Goal: Task Accomplishment & Management: Complete application form

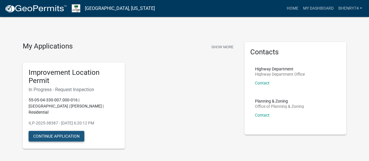
click at [61, 131] on button "Continue Application" at bounding box center [57, 136] width 56 height 10
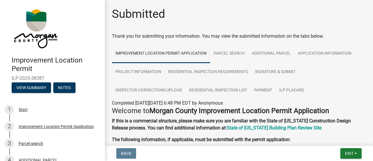
drag, startPoint x: 369, startPoint y: 37, endPoint x: 369, endPoint y: 48, distance: 10.8
click at [369, 48] on main "Submitted Thank you for submitting your information. You may view the submitted…" at bounding box center [239, 71] width 268 height 143
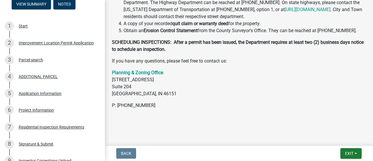
scroll to position [81, 0]
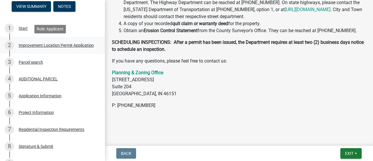
click at [41, 43] on div "Improvement Location Permit Application" at bounding box center [56, 45] width 75 height 4
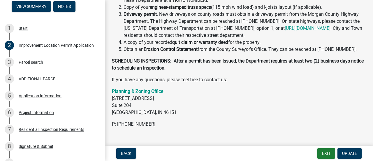
scroll to position [205, 0]
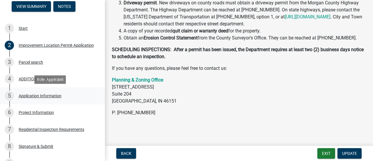
click at [91, 103] on link "5 Application Information" at bounding box center [52, 95] width 105 height 17
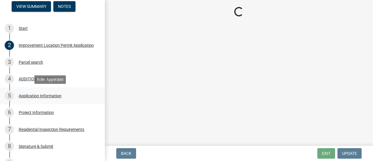
scroll to position [0, 0]
click at [43, 95] on div "Application Information" at bounding box center [40, 96] width 43 height 4
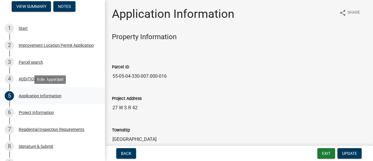
click at [43, 95] on div "Application Information" at bounding box center [40, 96] width 43 height 4
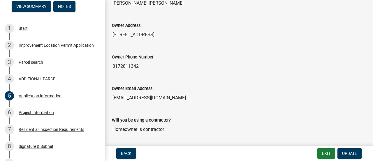
scroll to position [330, 0]
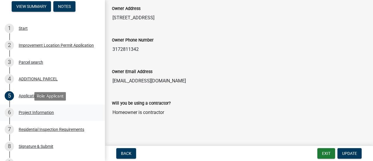
click at [32, 115] on div "6 Project Information" at bounding box center [50, 112] width 91 height 9
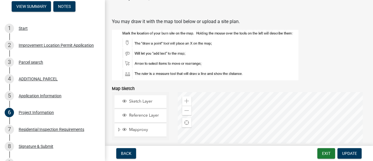
scroll to position [1050, 0]
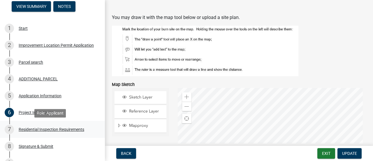
click at [41, 129] on div "Residential Inspection Requirements" at bounding box center [52, 129] width 66 height 4
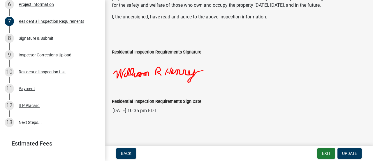
scroll to position [213, 0]
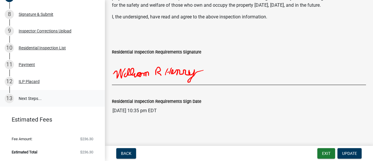
click at [32, 99] on link "13 Next Steps..." at bounding box center [52, 98] width 105 height 17
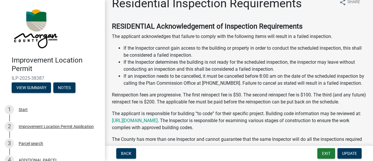
scroll to position [0, 0]
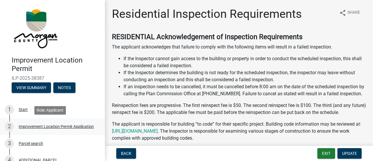
click at [27, 127] on div "Improvement Location Permit Application" at bounding box center [56, 126] width 75 height 4
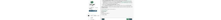
scroll to position [205, 0]
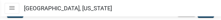
scroll to position [390, 0]
